Goal: Task Accomplishment & Management: Use online tool/utility

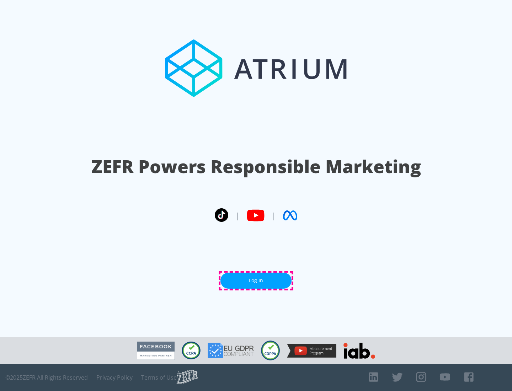
click at [256, 280] on link "Log In" at bounding box center [255, 281] width 71 height 16
